Goal: Download file/media

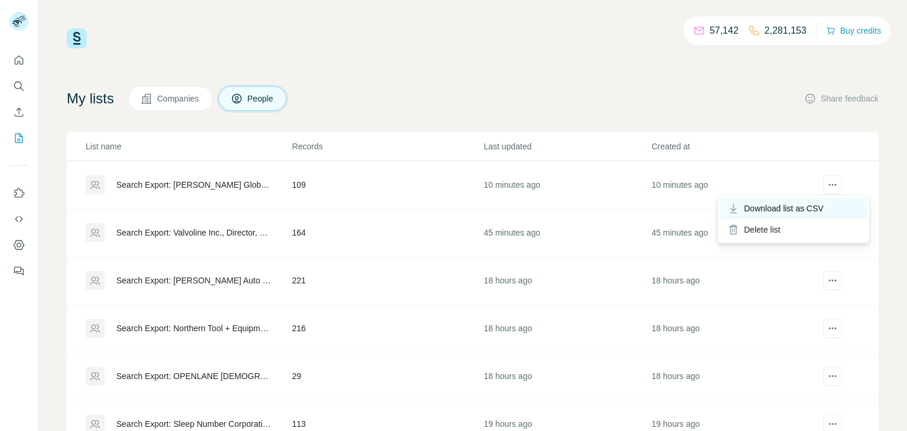
click at [816, 205] on span "Download list as CSV" at bounding box center [784, 209] width 80 height 12
click at [830, 185] on icon "actions" at bounding box center [833, 185] width 12 height 12
click at [768, 212] on span "Download list as CSV" at bounding box center [784, 209] width 80 height 12
